Goal: Task Accomplishment & Management: Use online tool/utility

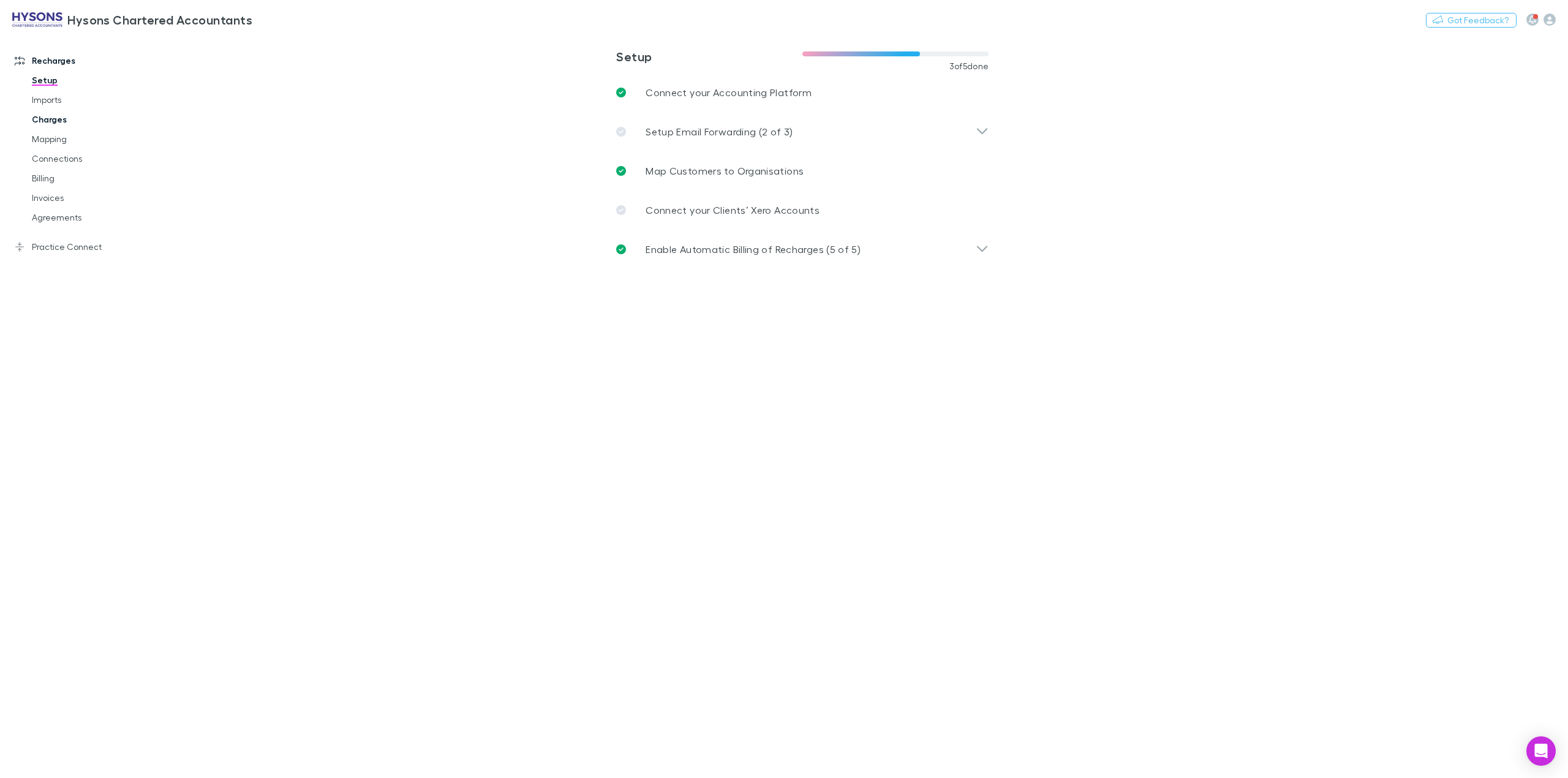
click at [52, 124] on link "Charges" at bounding box center [97, 120] width 155 height 20
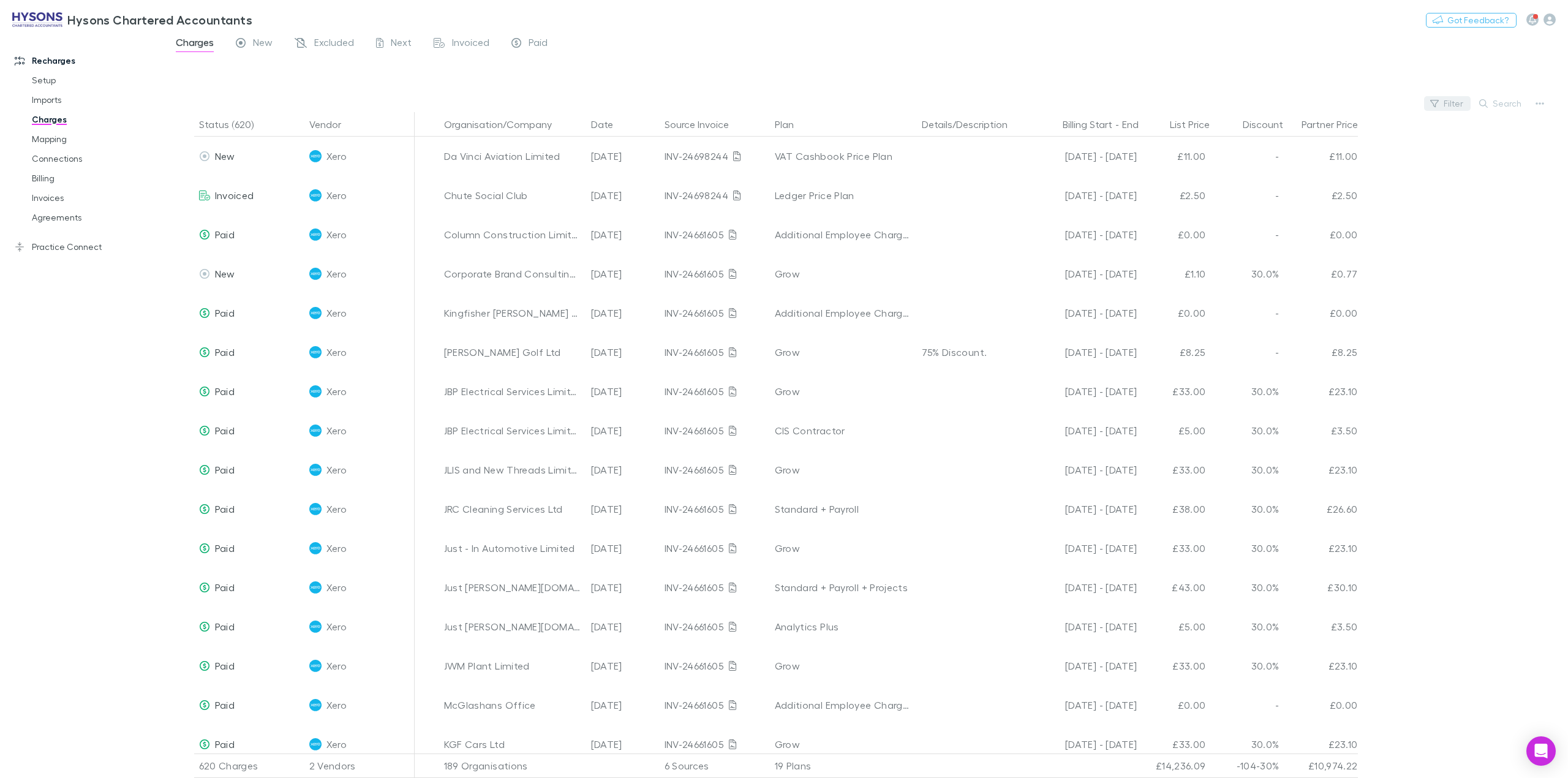
click at [1449, 103] on button "Filter" at bounding box center [1447, 103] width 47 height 15
click at [1308, 200] on li "Dext" at bounding box center [1364, 203] width 212 height 20
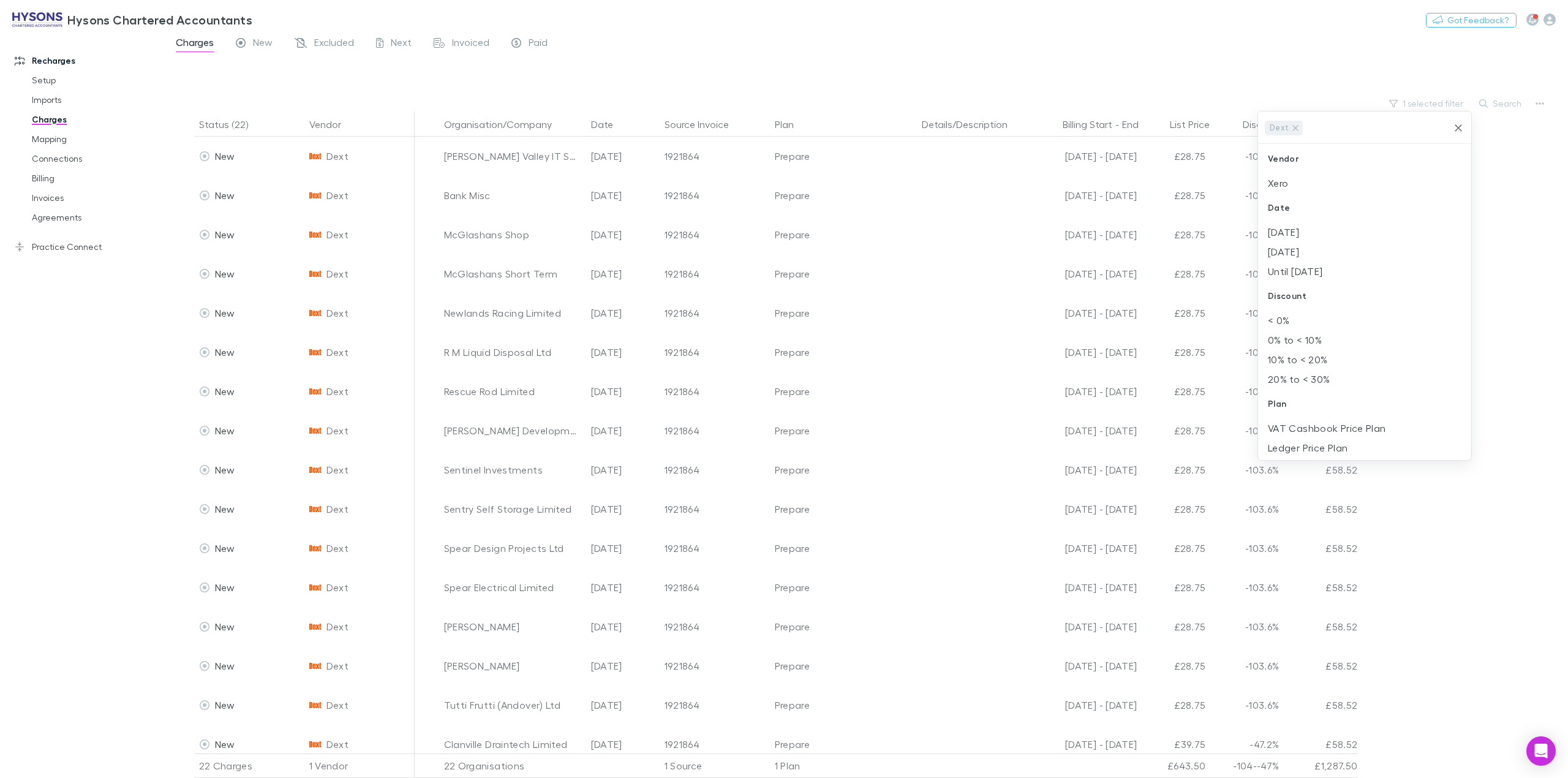
click at [2, 459] on div at bounding box center [784, 389] width 1568 height 778
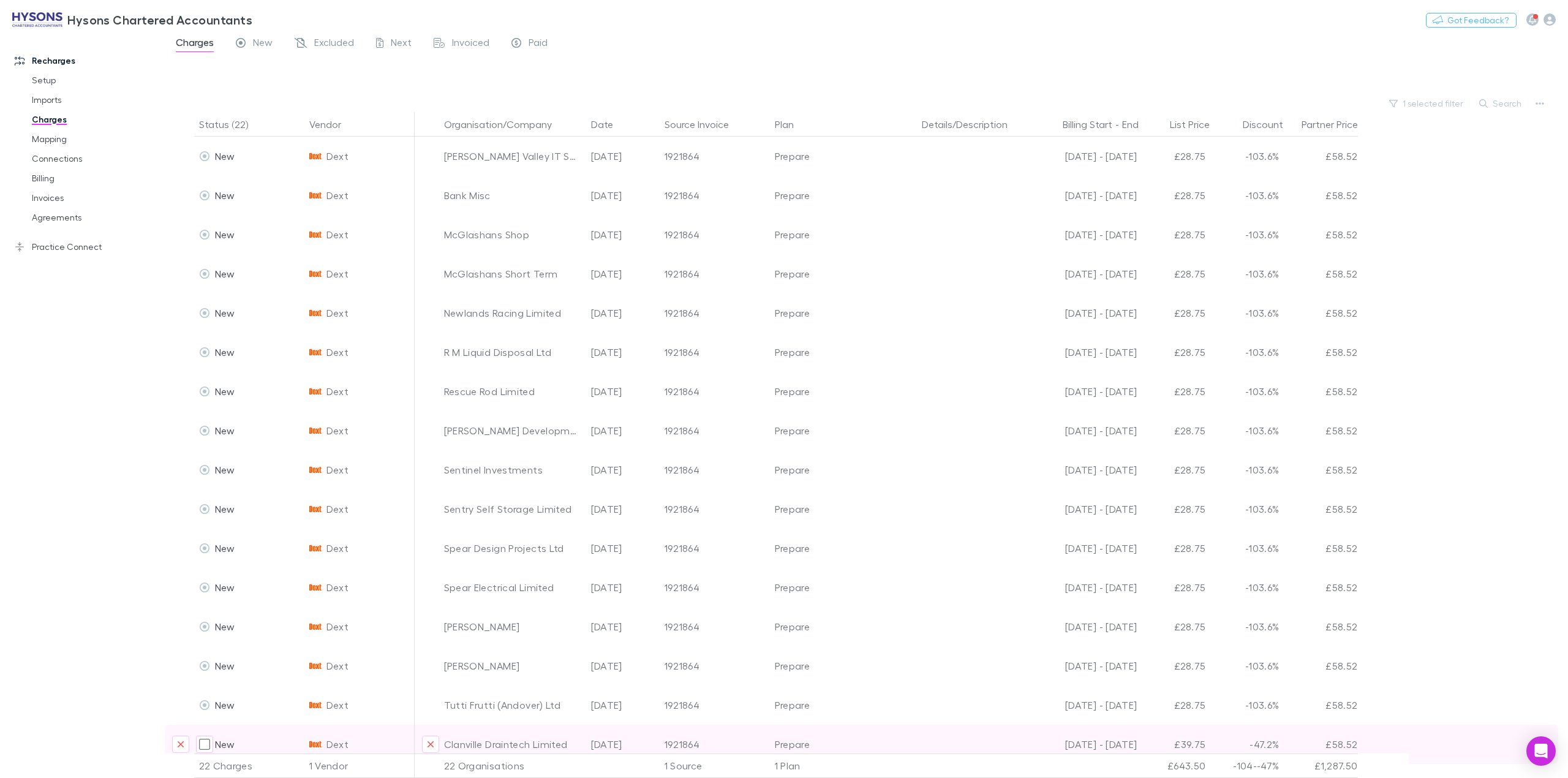
scroll to position [249, 0]
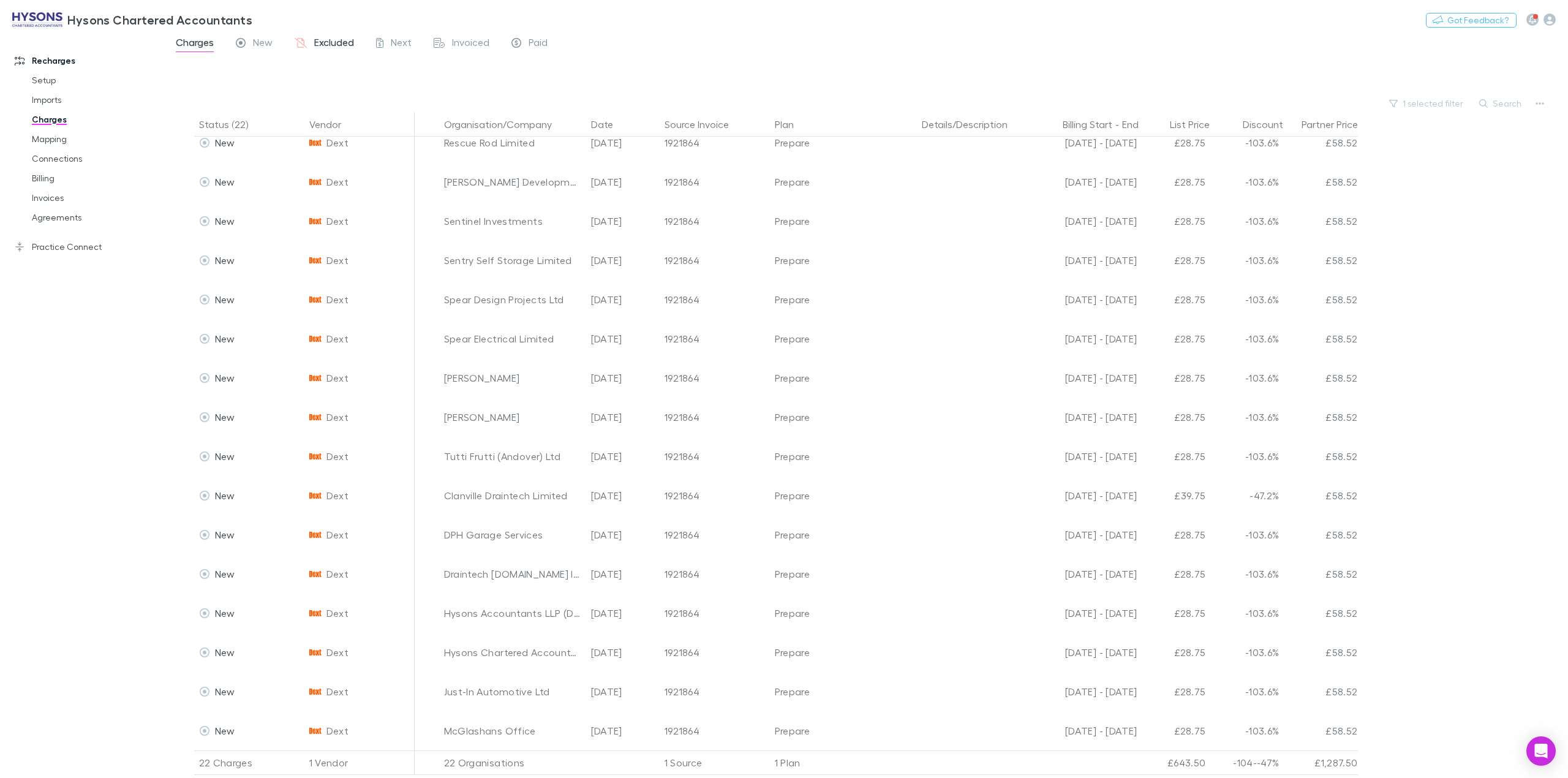
click at [334, 44] on span "Excluded" at bounding box center [334, 44] width 40 height 16
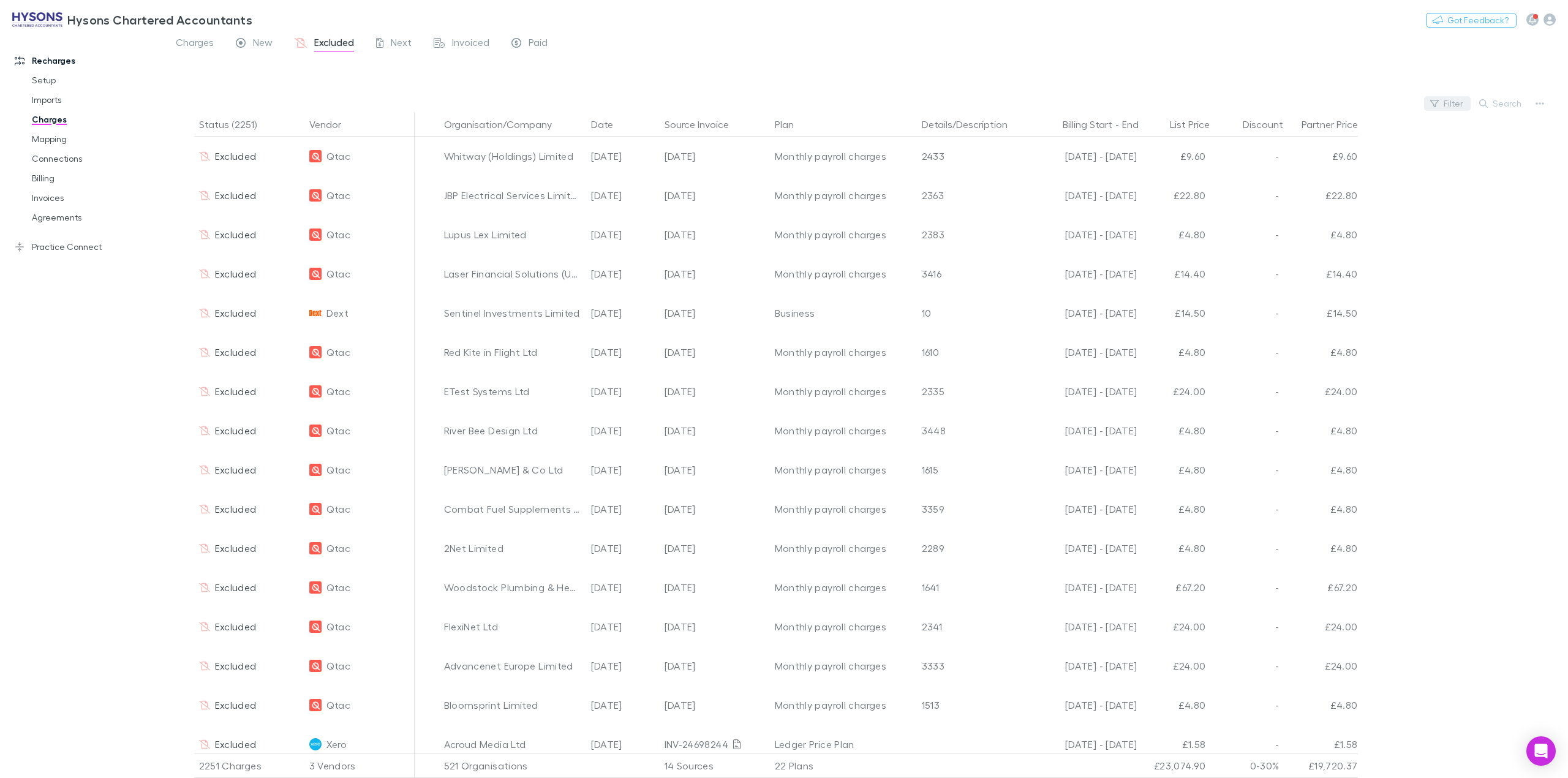
click at [1444, 99] on button "Filter" at bounding box center [1447, 103] width 47 height 15
click at [1277, 202] on li "Dext" at bounding box center [1364, 203] width 212 height 20
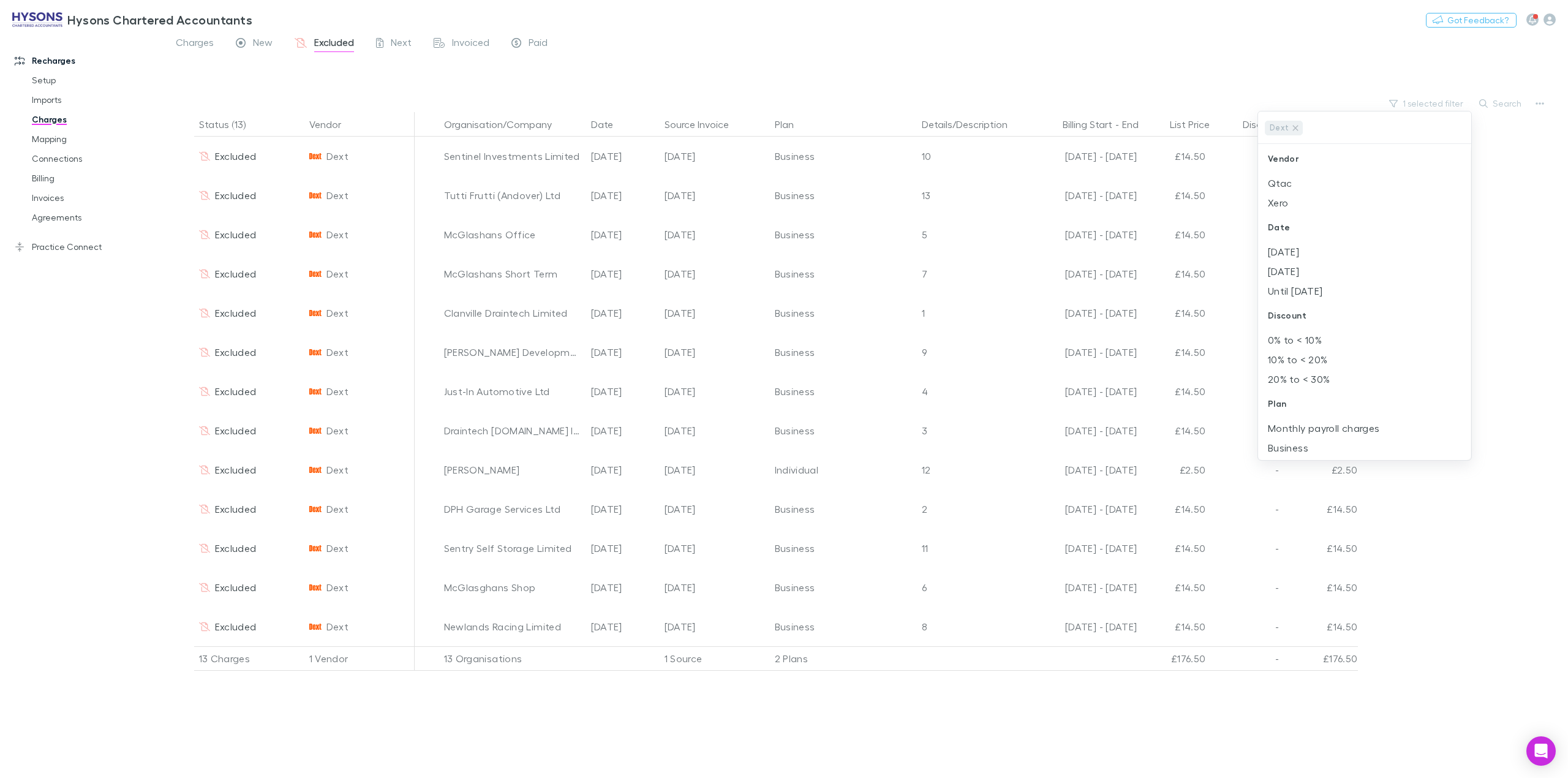
click at [92, 445] on div at bounding box center [784, 389] width 1568 height 778
click at [54, 140] on link "Mapping" at bounding box center [97, 139] width 155 height 20
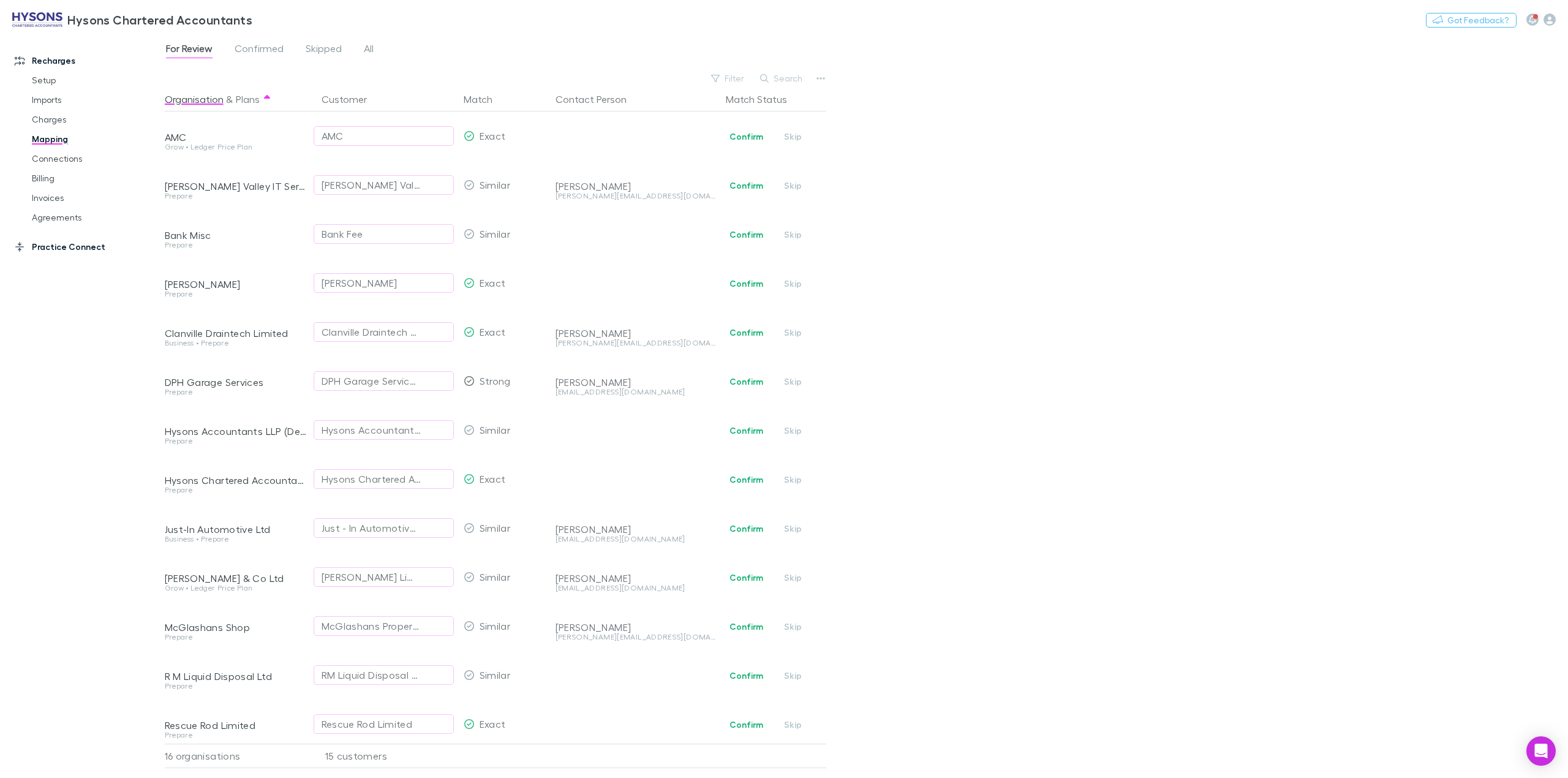
click at [69, 253] on link "Practice Connect" at bounding box center [89, 247] width 173 height 20
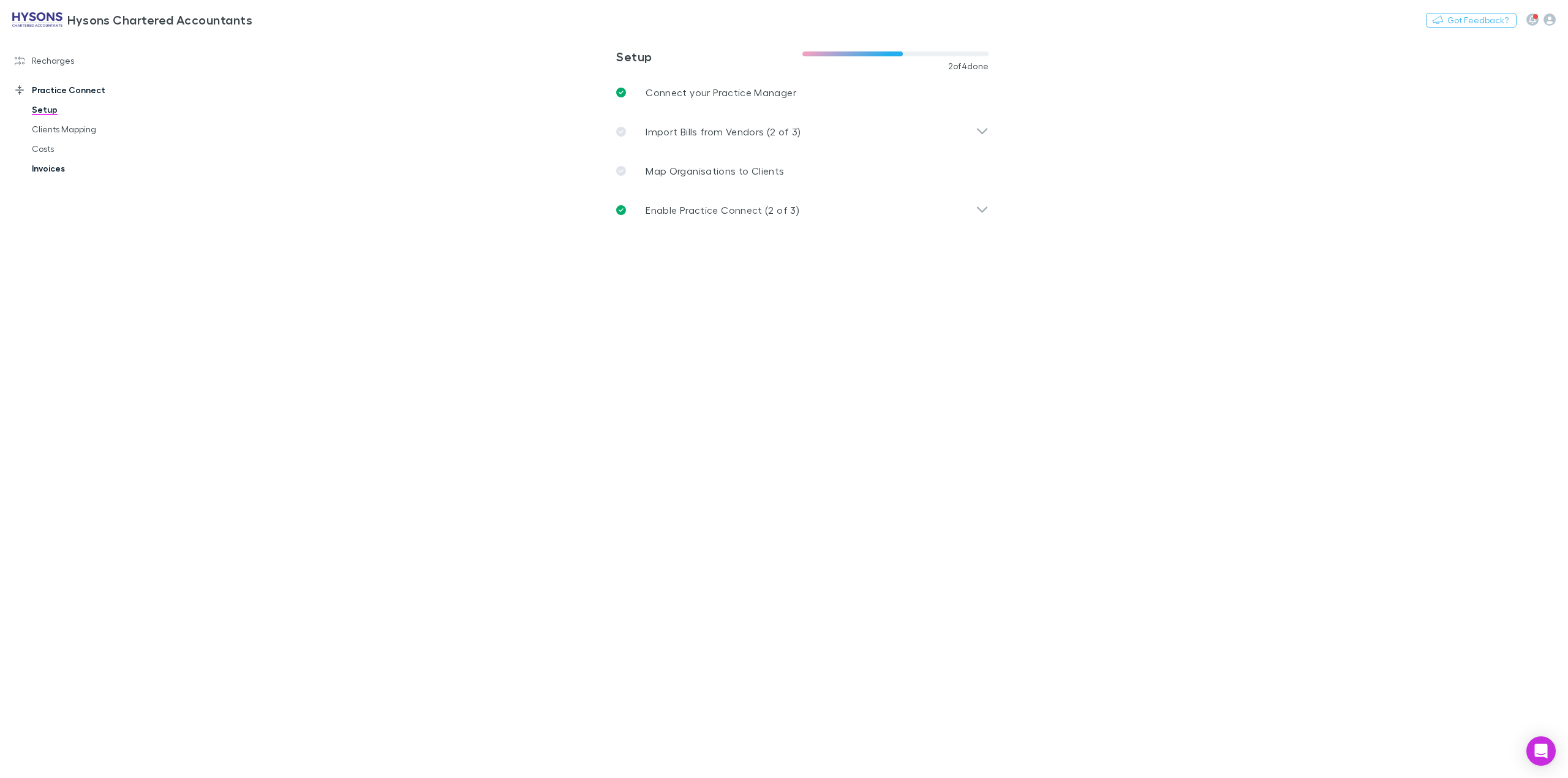
click at [38, 172] on link "Invoices" at bounding box center [97, 169] width 155 height 20
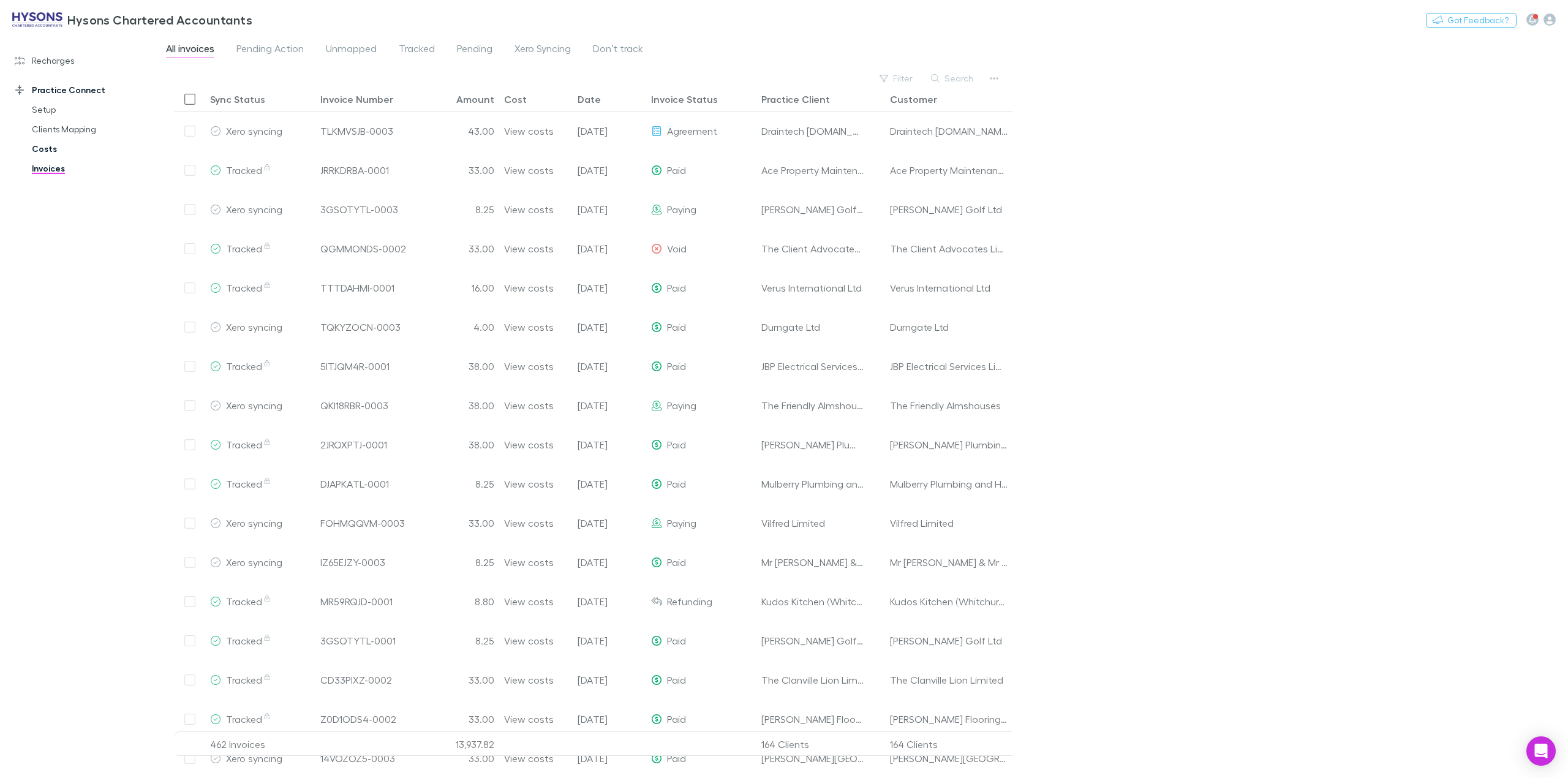
click at [38, 150] on link "Costs" at bounding box center [97, 149] width 155 height 20
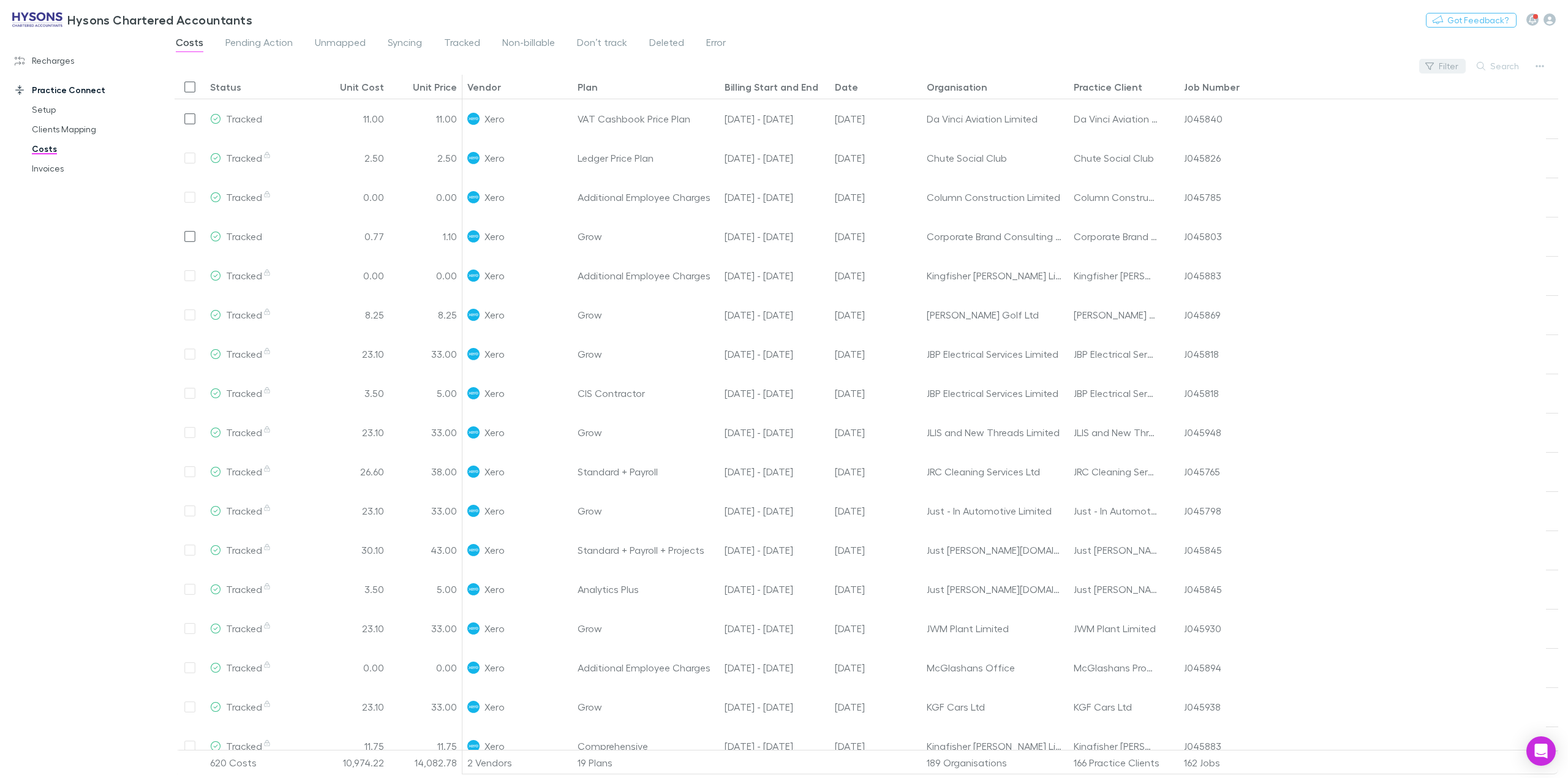
click at [1444, 66] on button "Filter" at bounding box center [1442, 66] width 47 height 15
click at [1285, 128] on body "Hysons Chartered Accountants Nothing Got Feedback? Recharges Setup Imports Char…" at bounding box center [784, 389] width 1568 height 778
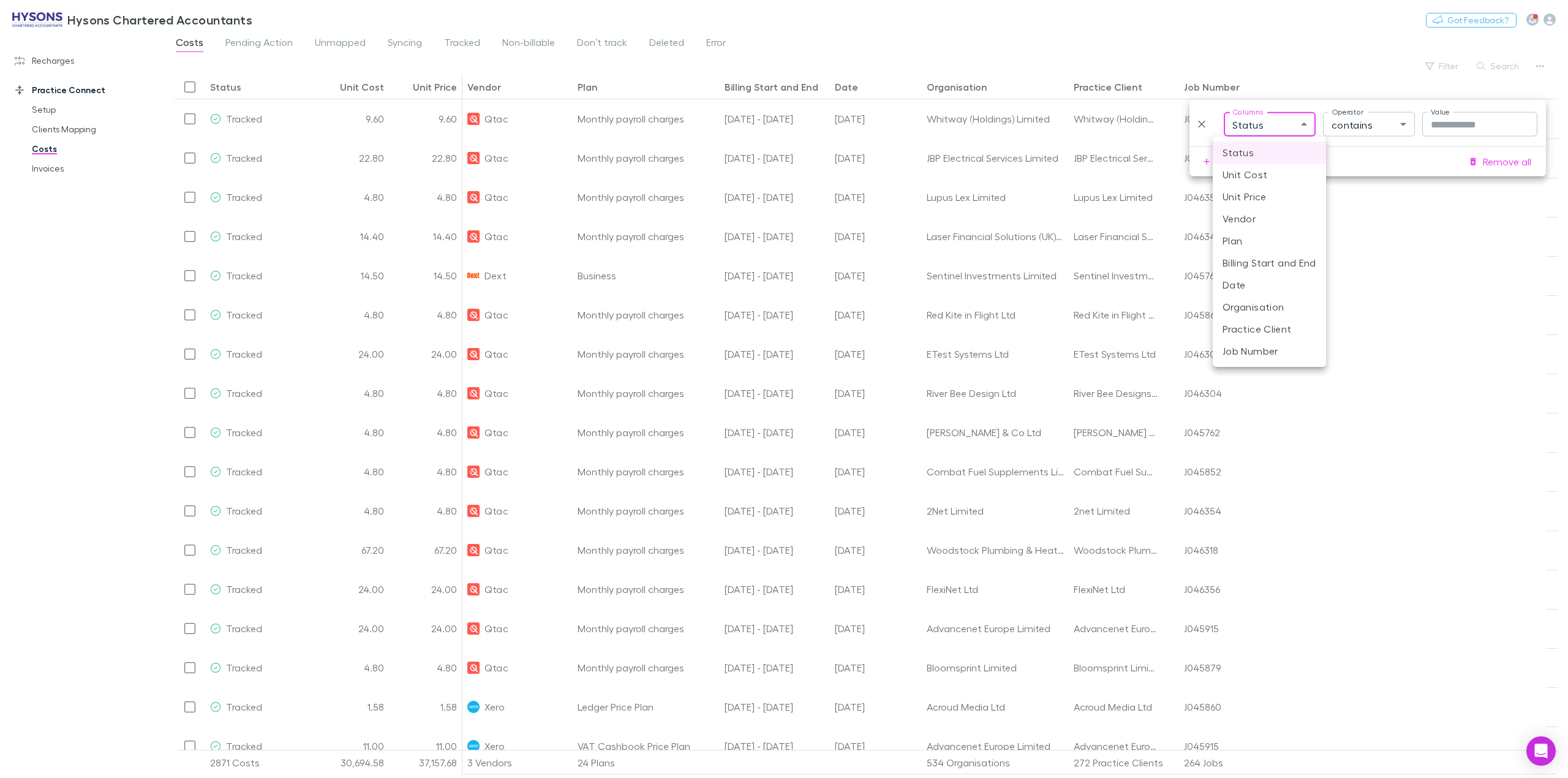
click at [1236, 222] on li "Vendor" at bounding box center [1270, 218] width 113 height 22
type input "**********"
click at [1451, 126] on input "Value" at bounding box center [1479, 124] width 115 height 24
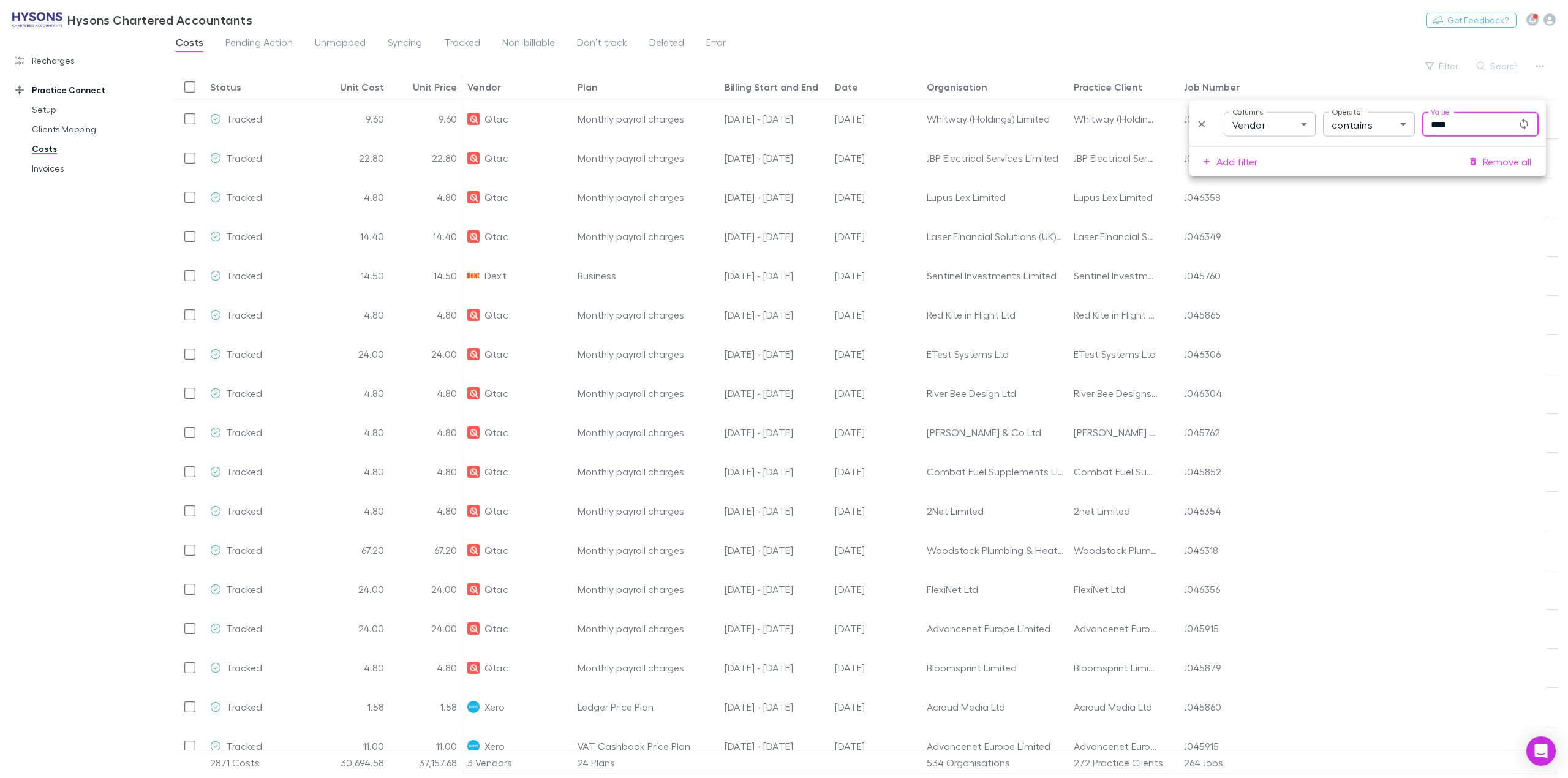
type input "****"
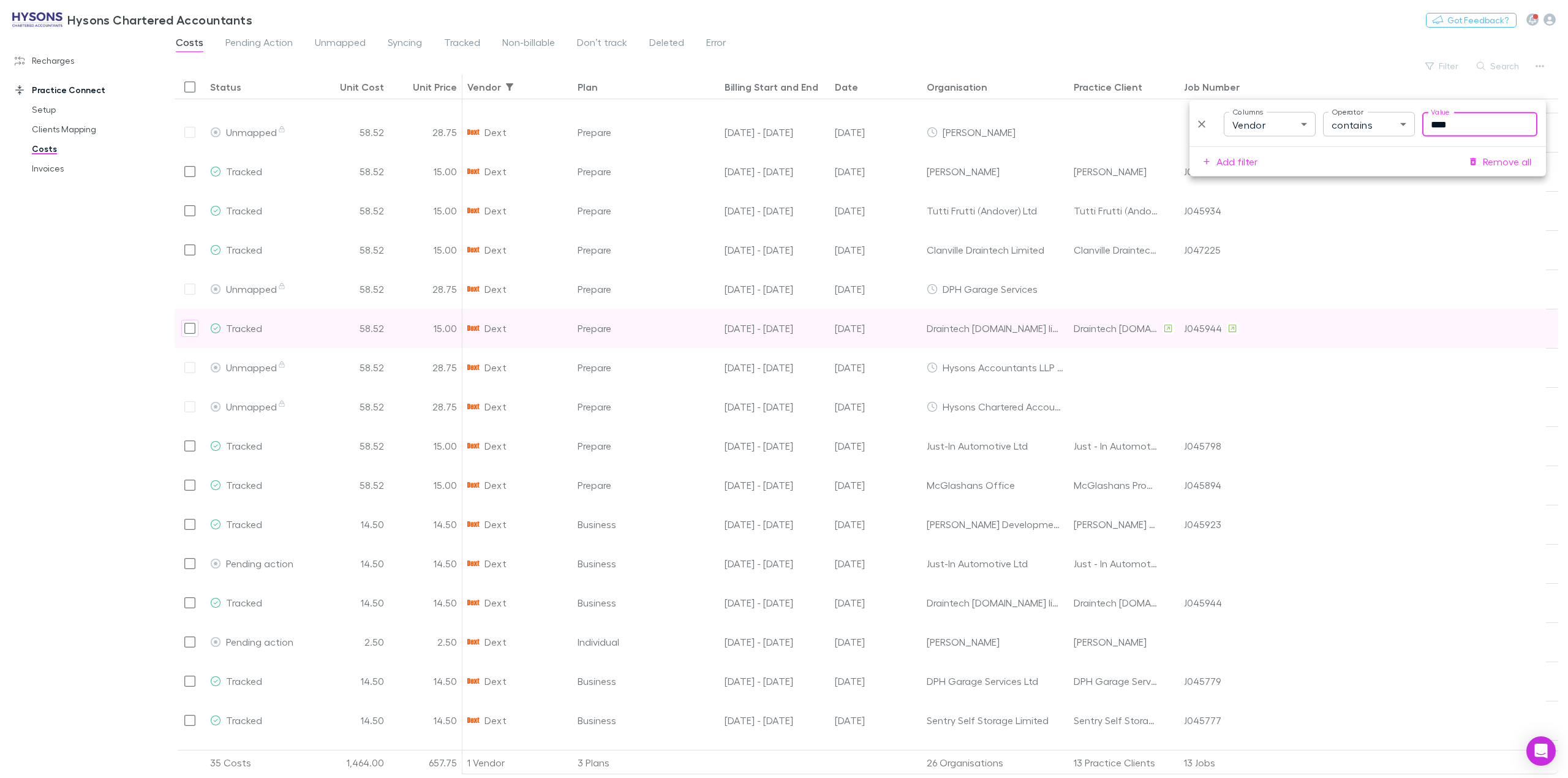
scroll to position [670, 0]
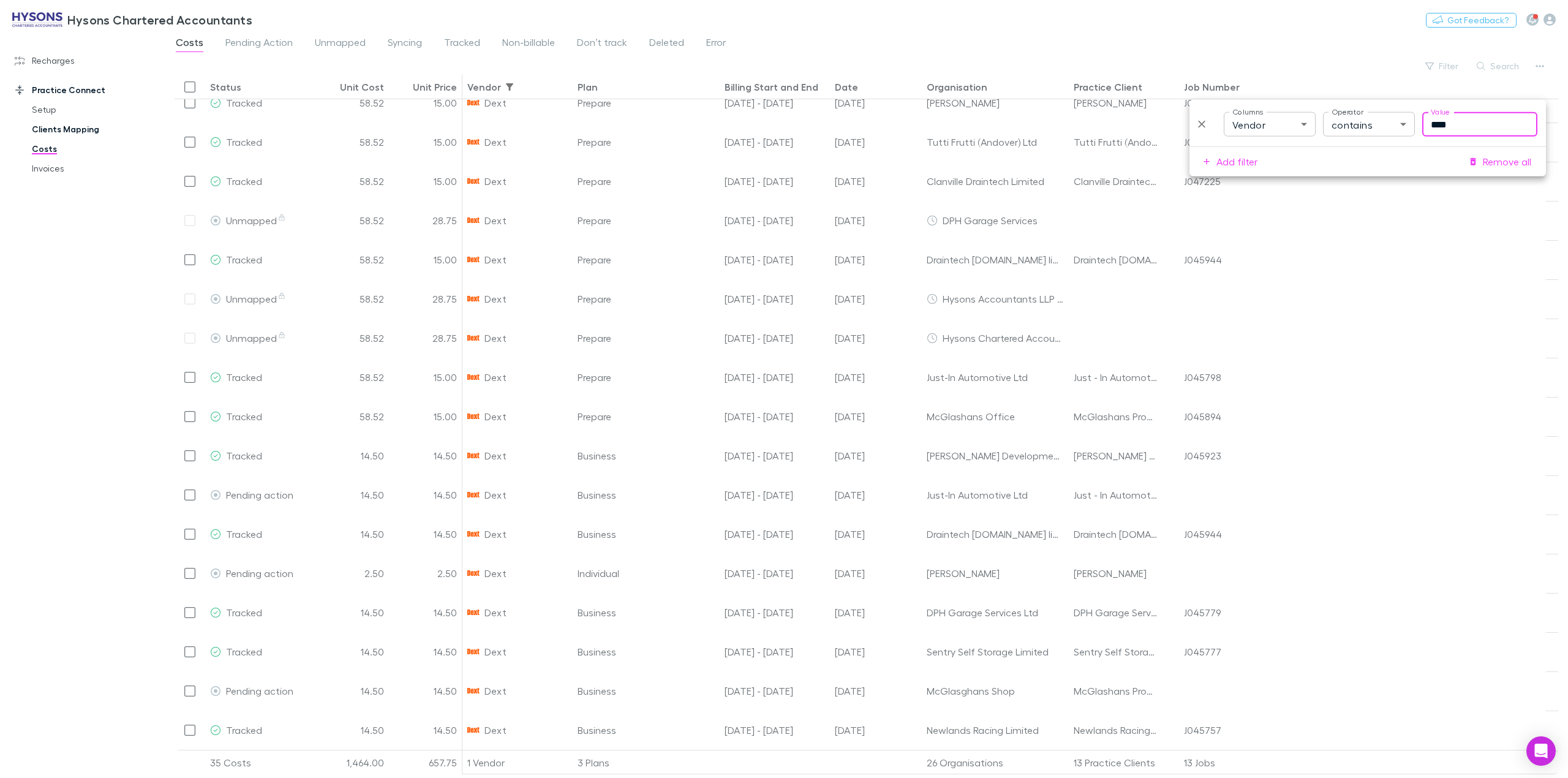
click at [54, 132] on link "Clients Mapping" at bounding box center [97, 129] width 155 height 20
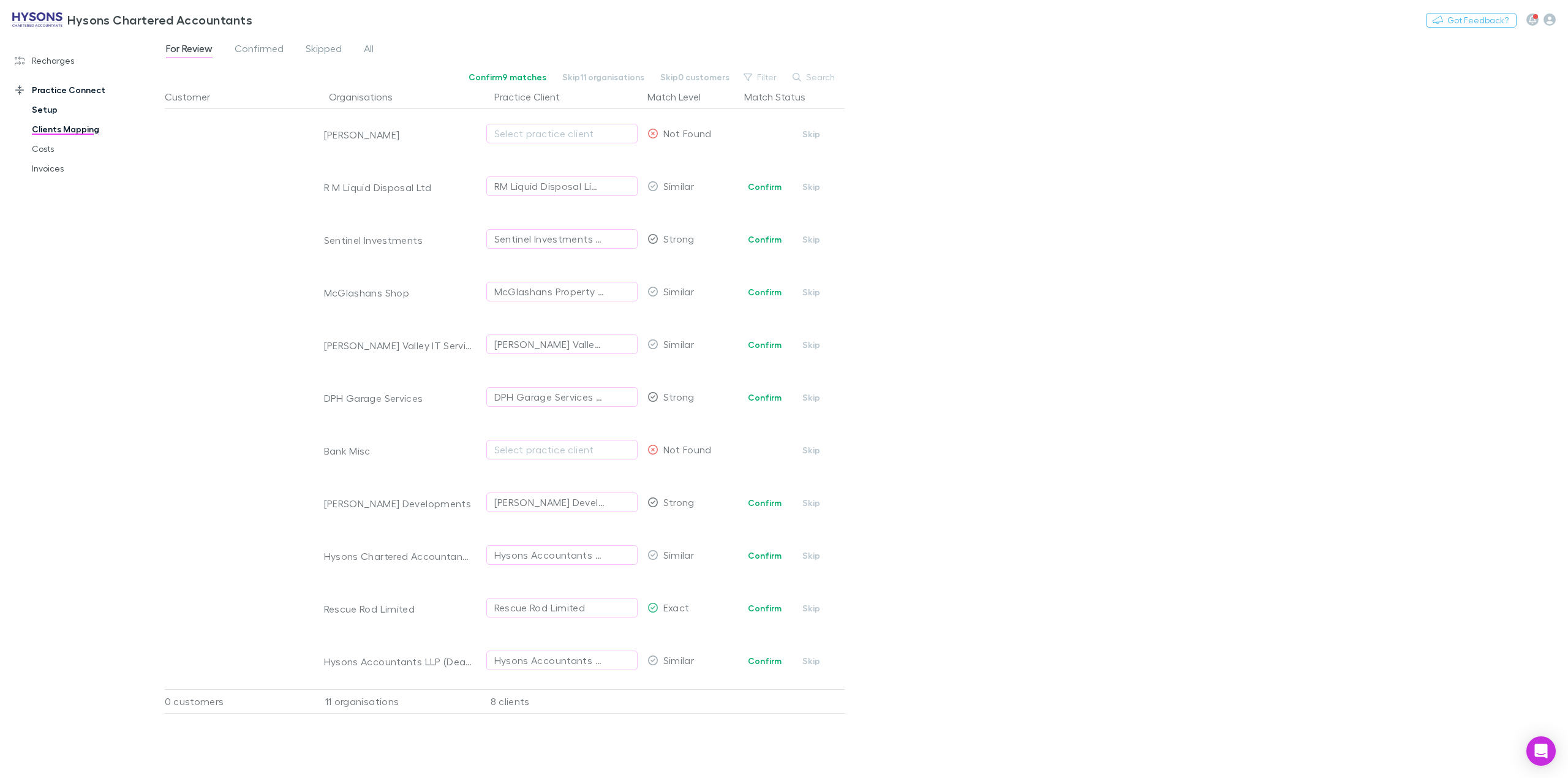
click at [60, 108] on link "Setup" at bounding box center [97, 110] width 155 height 20
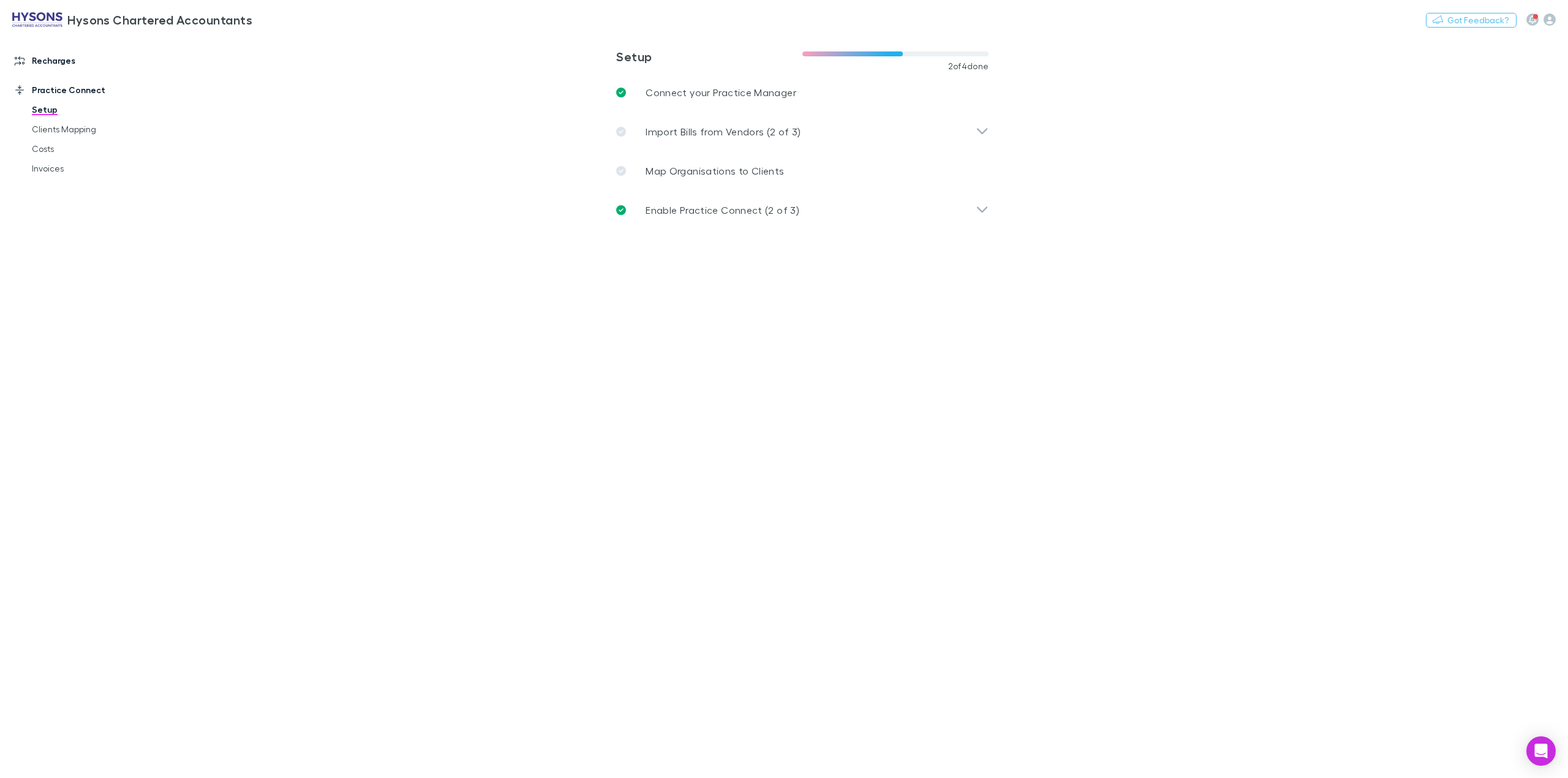
drag, startPoint x: 59, startPoint y: 54, endPoint x: 103, endPoint y: 135, distance: 92.2
click at [59, 53] on link "Recharges" at bounding box center [89, 61] width 173 height 20
click at [59, 118] on link "Charges" at bounding box center [97, 120] width 155 height 20
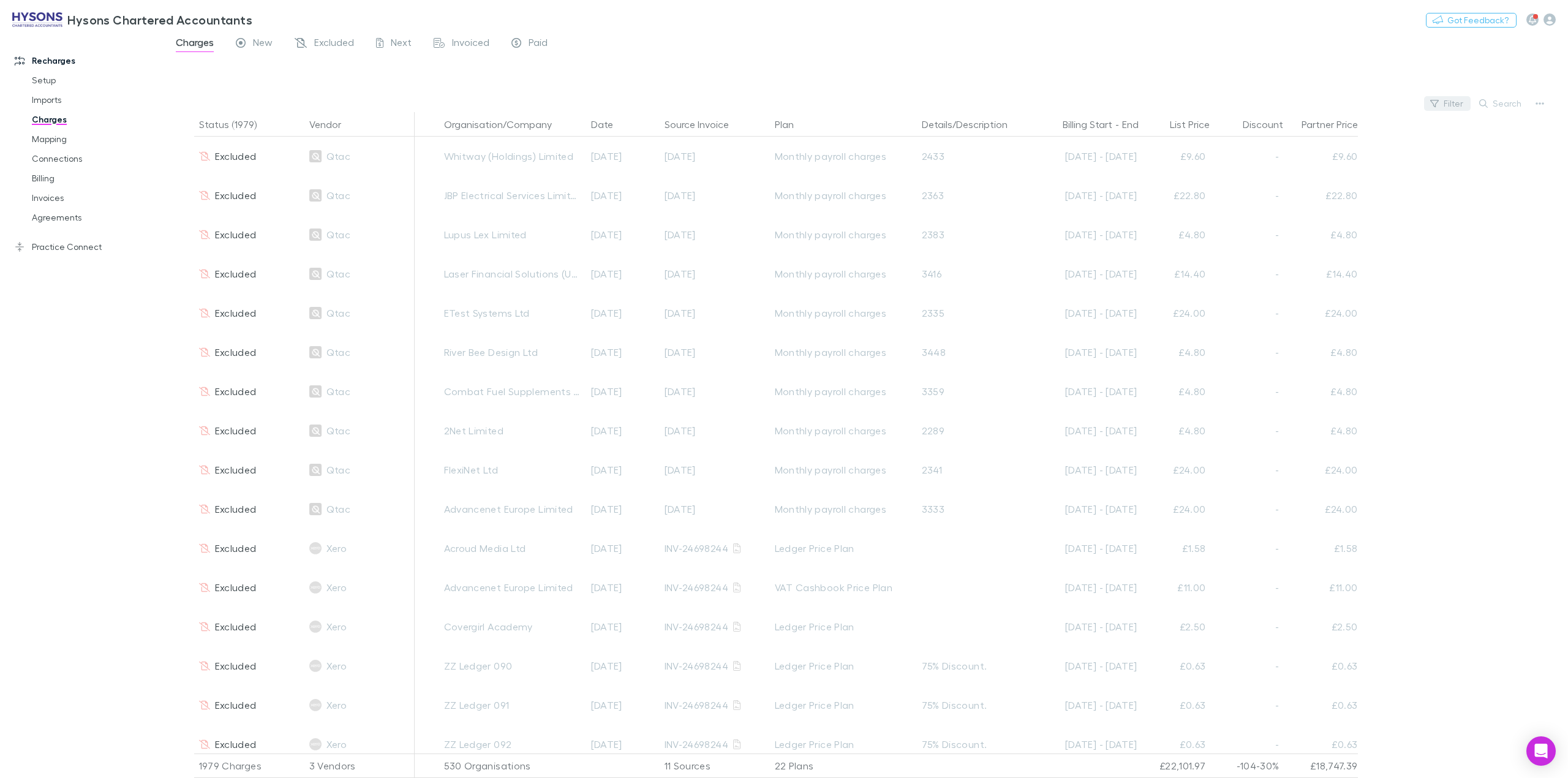
click at [1453, 104] on button "Filter" at bounding box center [1447, 103] width 47 height 15
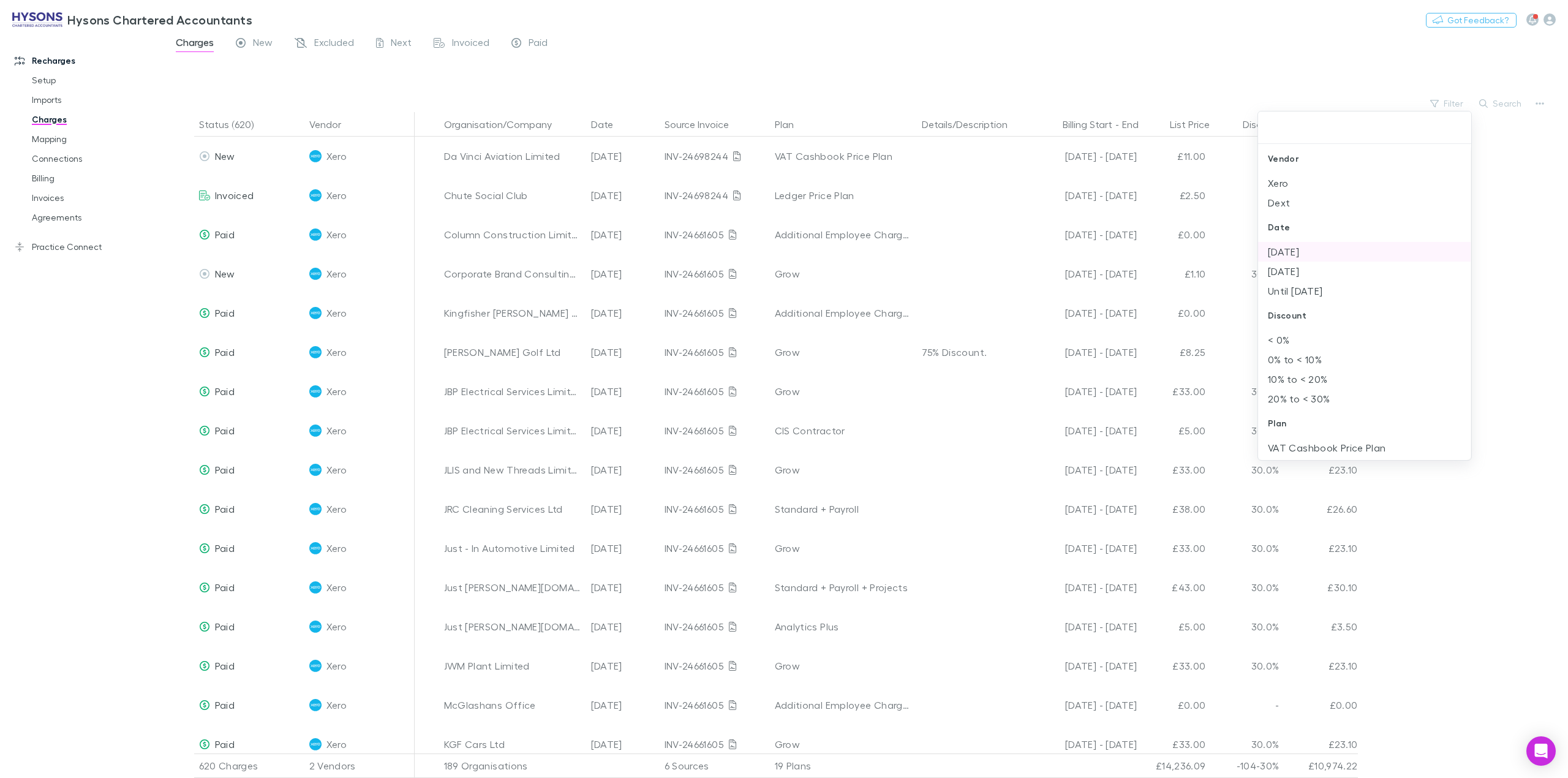
click at [1295, 258] on li "[DATE]" at bounding box center [1364, 252] width 212 height 20
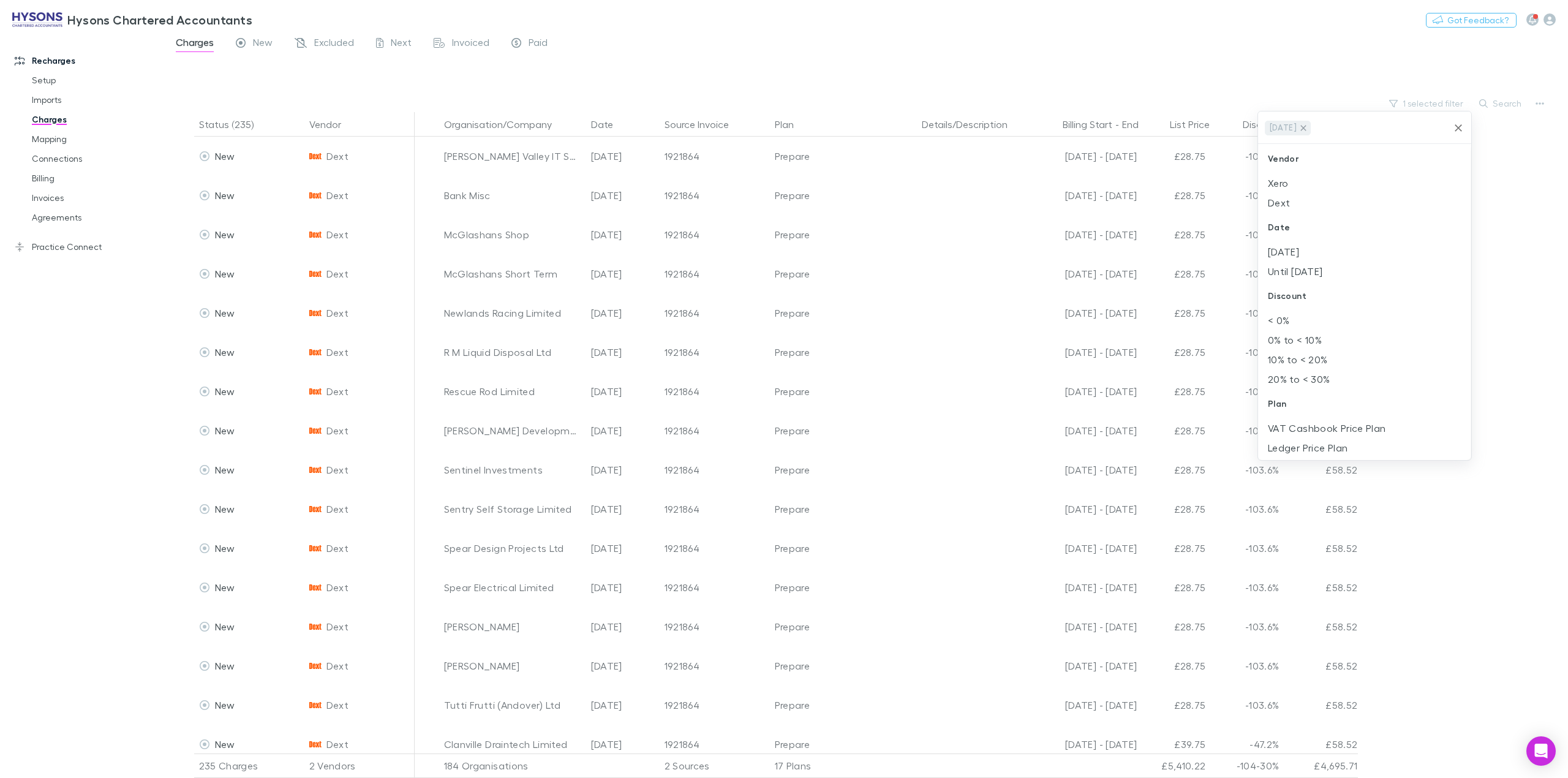
click at [1308, 131] on icon at bounding box center [1303, 128] width 10 height 10
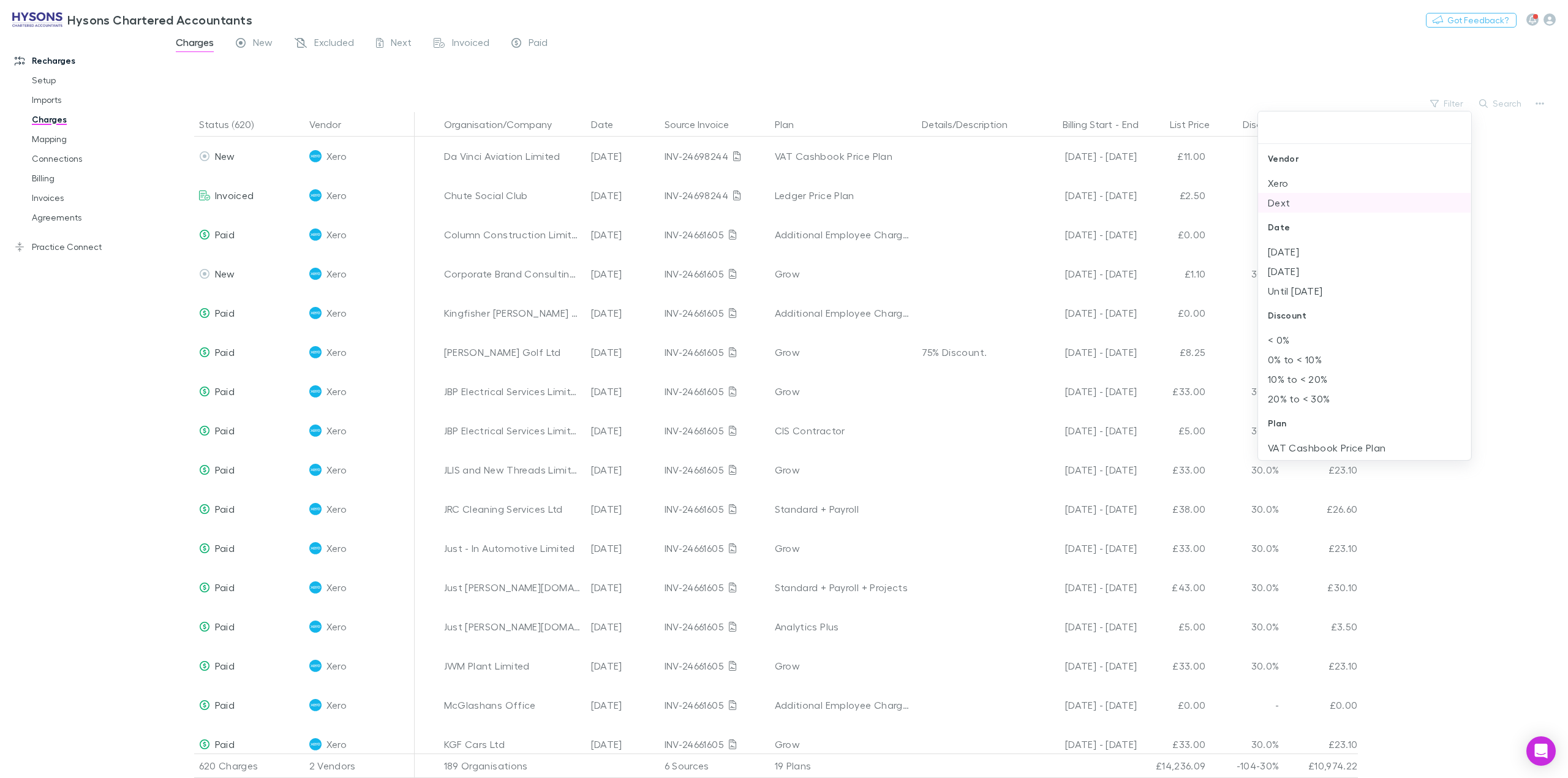
click at [1278, 202] on li "Dext" at bounding box center [1364, 203] width 212 height 20
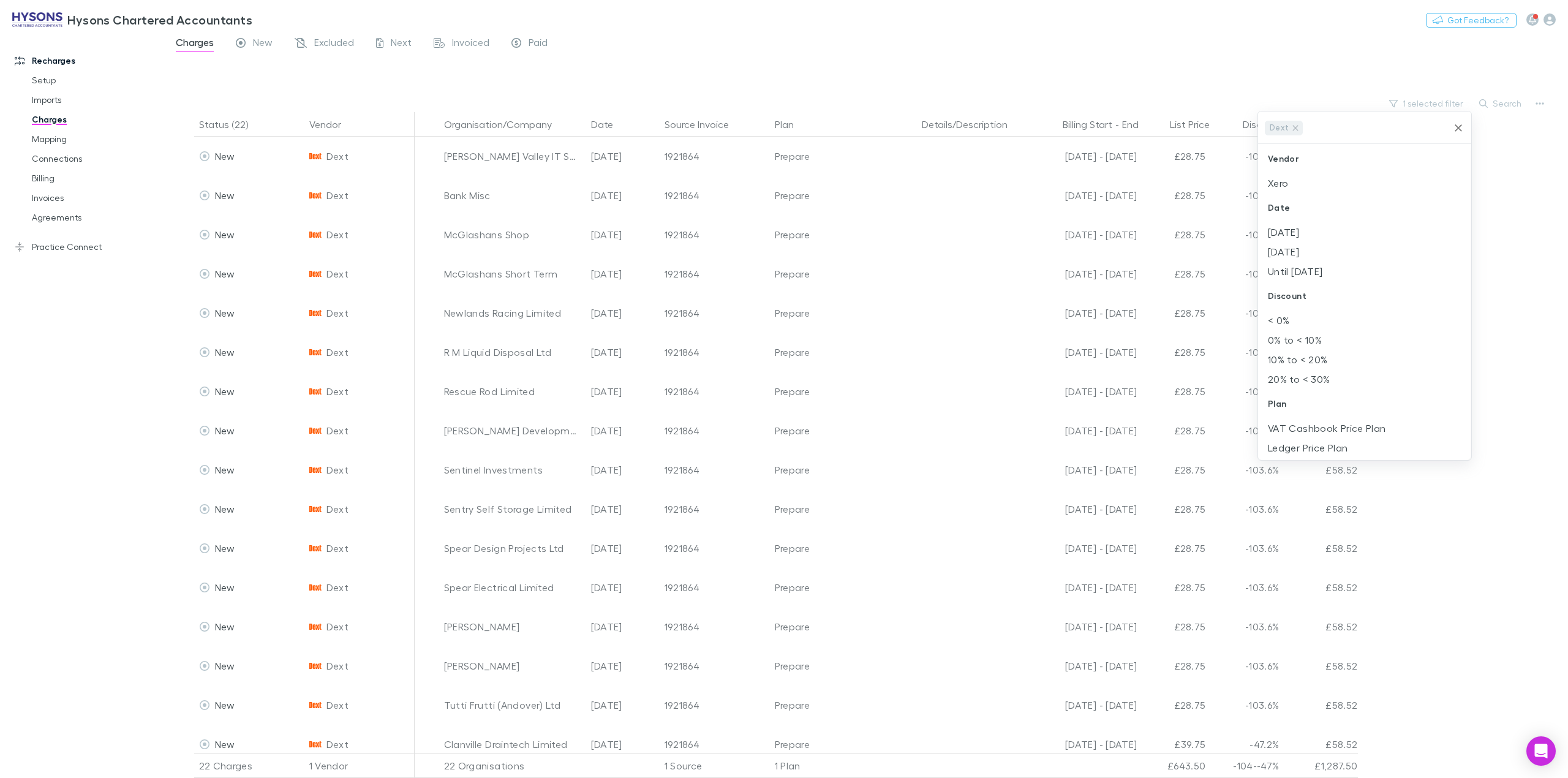
click at [85, 446] on div at bounding box center [784, 389] width 1568 height 778
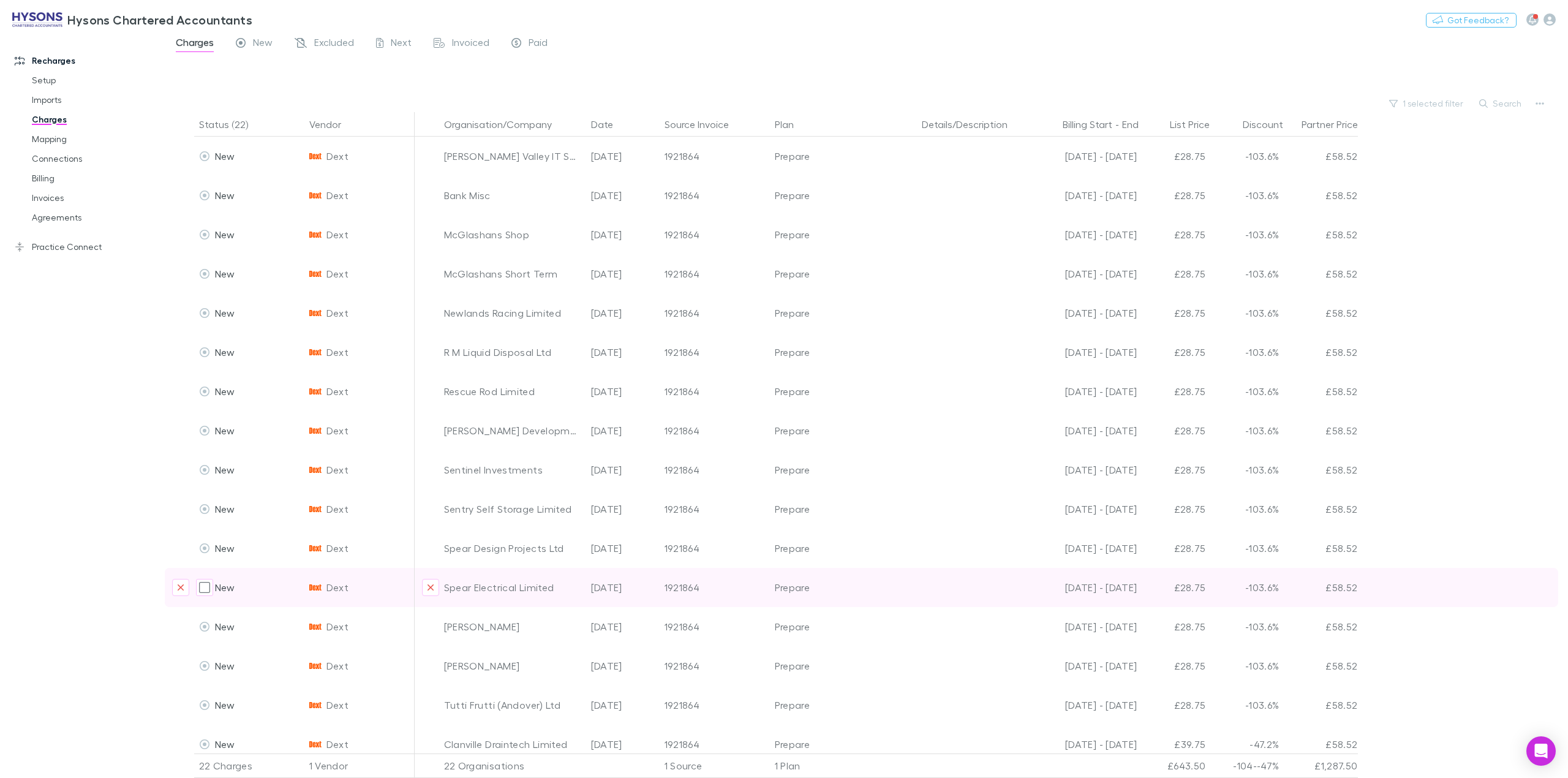
scroll to position [249, 0]
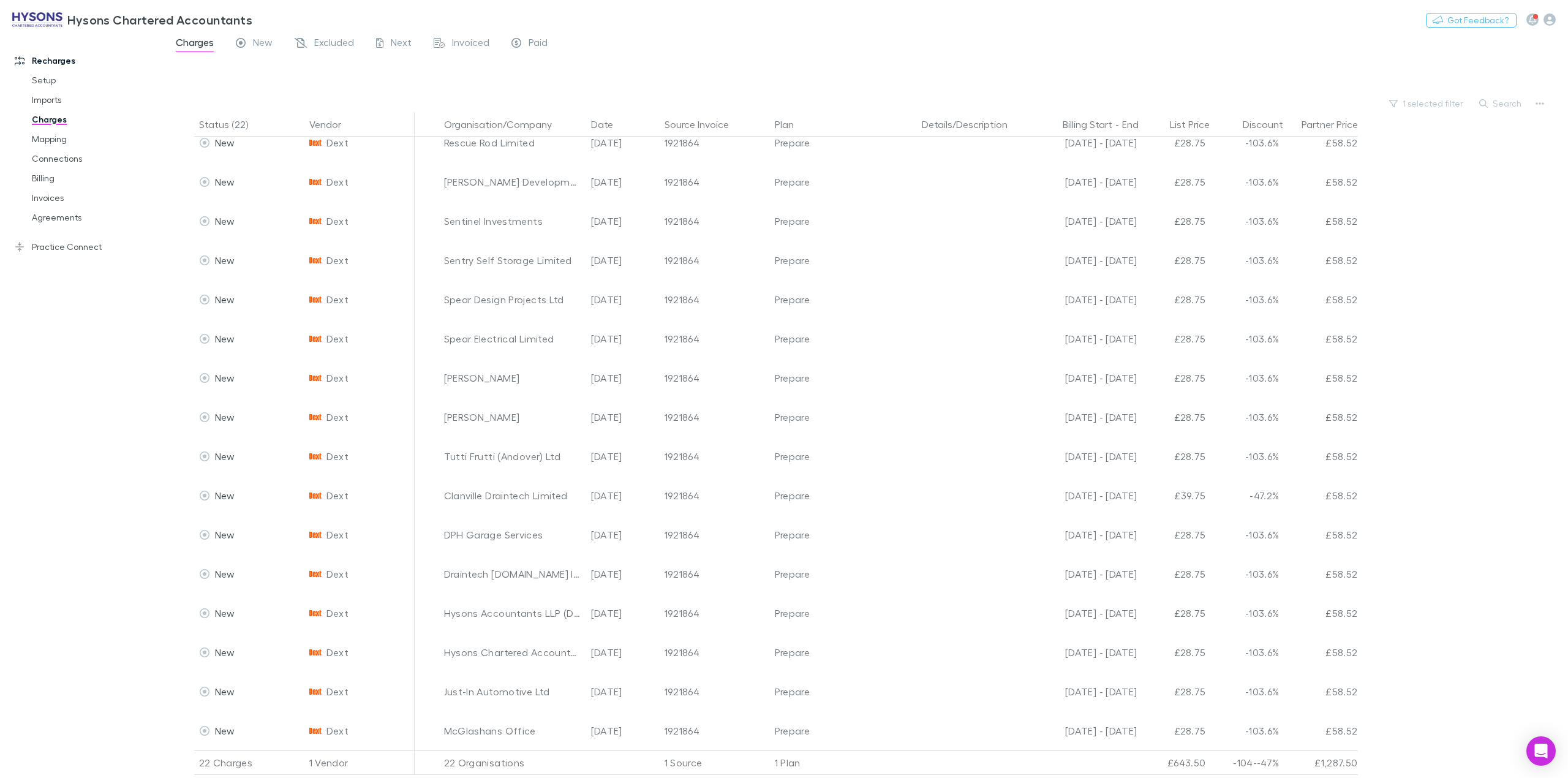
click at [69, 246] on link "Practice Connect" at bounding box center [89, 247] width 173 height 20
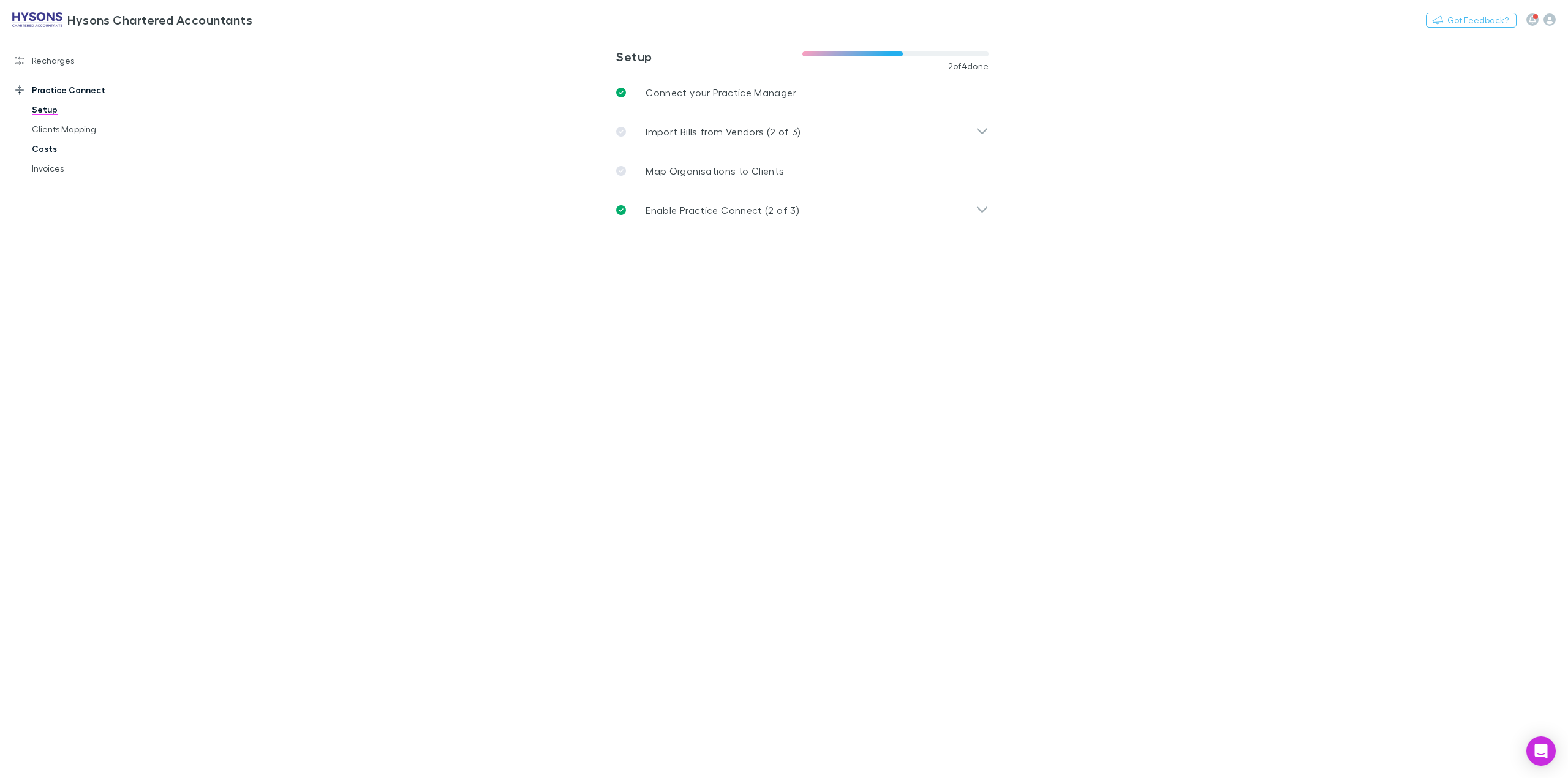
click at [54, 150] on link "Costs" at bounding box center [97, 149] width 155 height 20
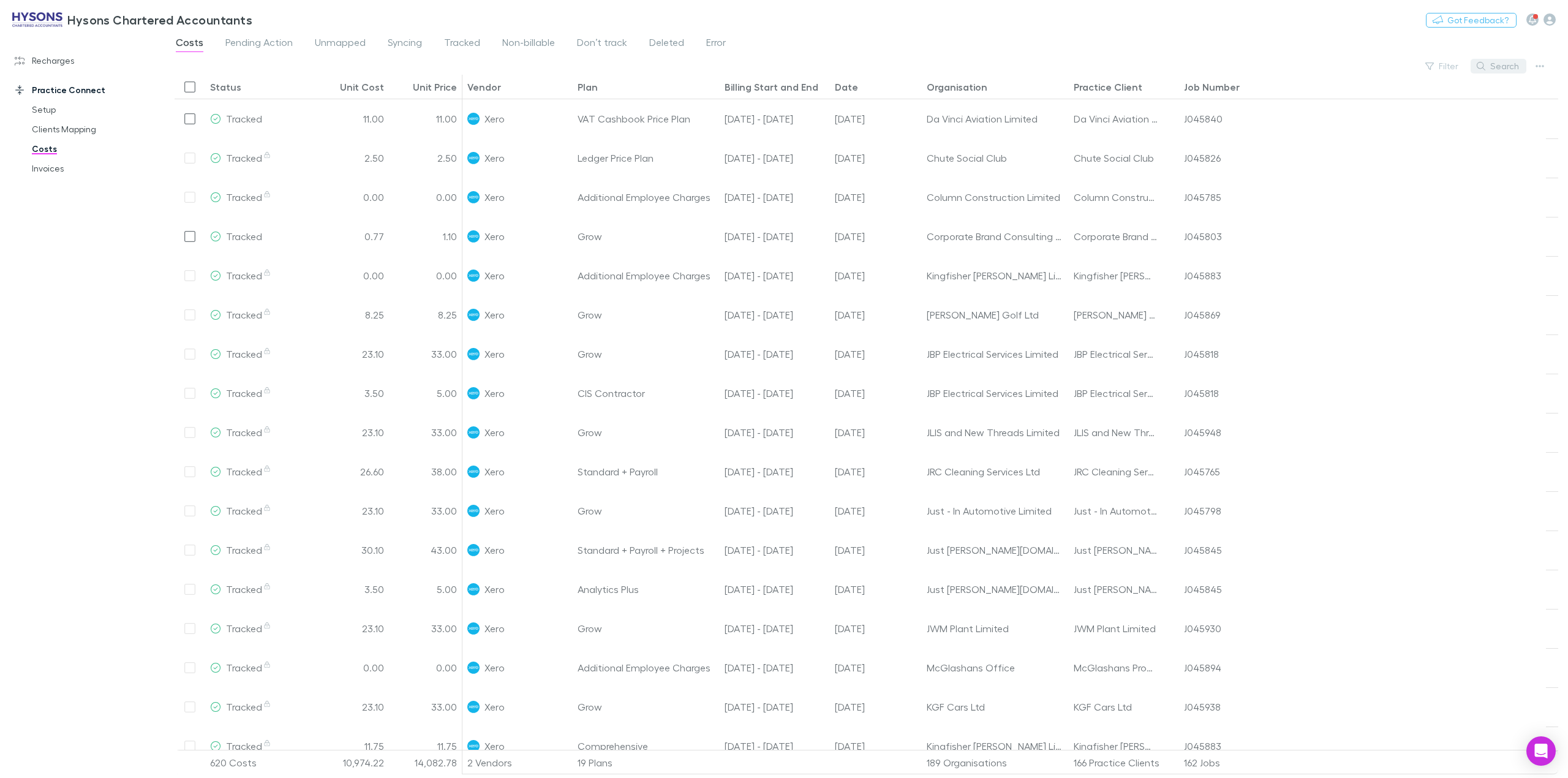
click at [1510, 67] on button "Search" at bounding box center [1499, 66] width 56 height 15
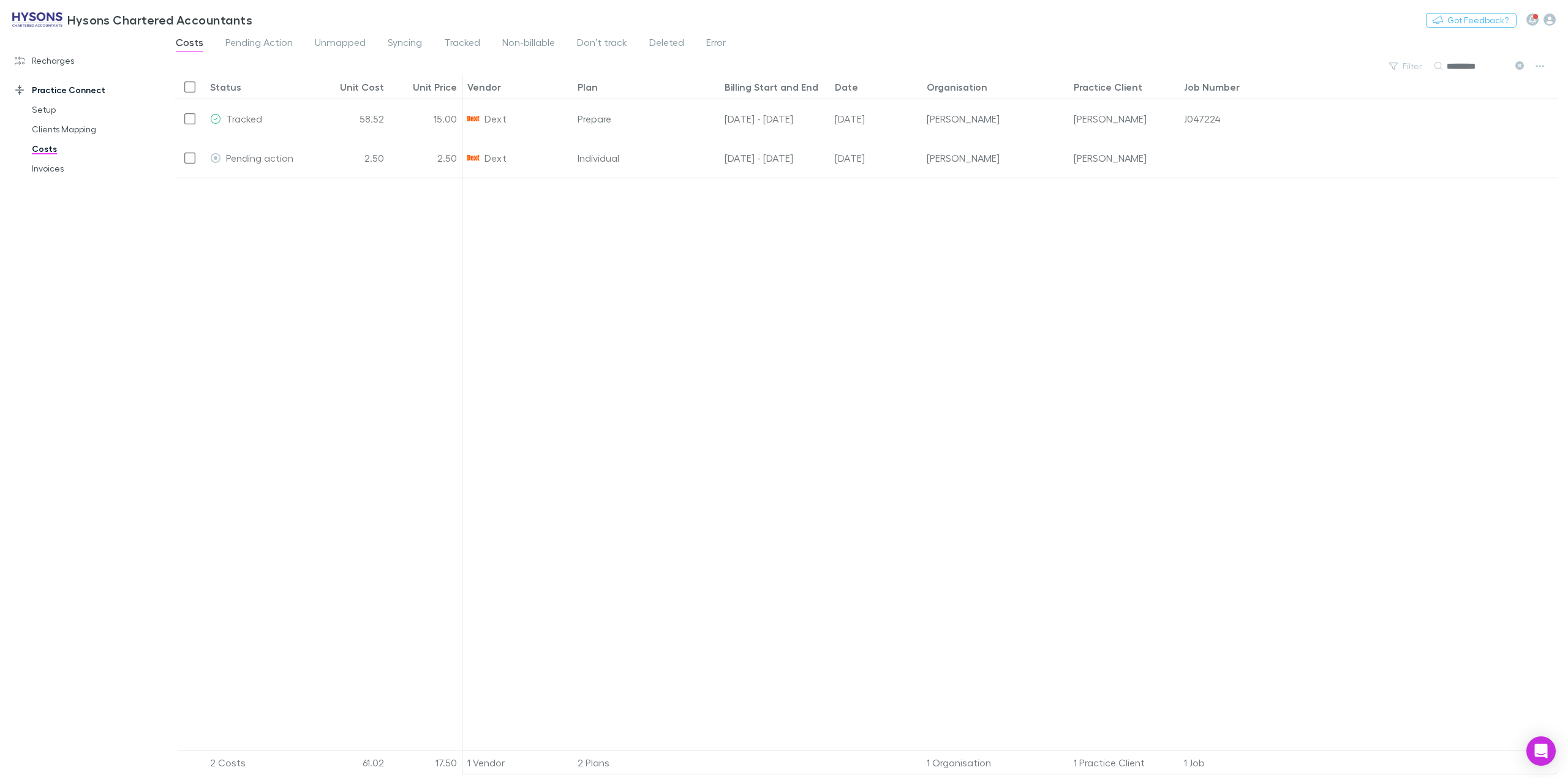
type input "*********"
